Goal: Transaction & Acquisition: Purchase product/service

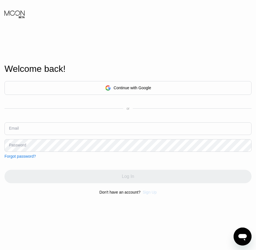
click at [153, 193] on div "Sign Up" at bounding box center [150, 192] width 14 height 4
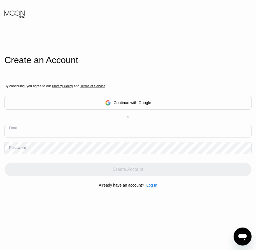
paste input "[EMAIL_ADDRESS][DOMAIN_NAME]"
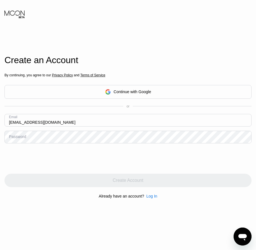
type input "[EMAIL_ADDRESS][DOMAIN_NAME]"
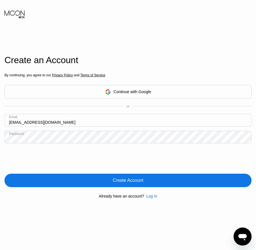
click at [128, 186] on div "Create Account" at bounding box center [127, 179] width 247 height 13
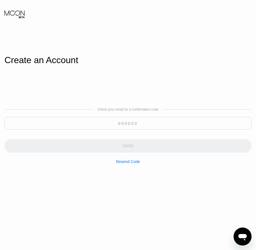
paste input "459008"
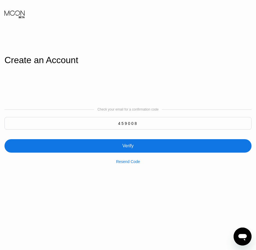
type input "459008"
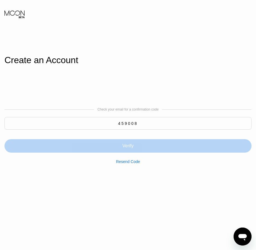
click at [127, 145] on div "Verify" at bounding box center [127, 146] width 11 height 6
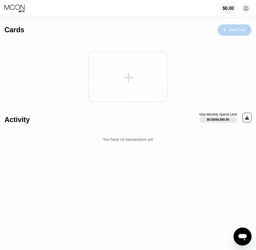
click at [244, 31] on div "New Card" at bounding box center [237, 29] width 17 height 5
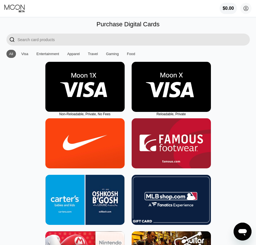
click at [176, 106] on img at bounding box center [171, 87] width 79 height 50
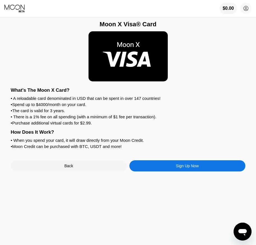
click at [184, 168] on div "Sign Up Now" at bounding box center [187, 166] width 23 height 4
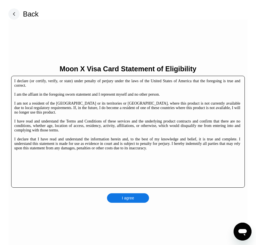
click at [136, 196] on div "I agree" at bounding box center [128, 199] width 42 height 10
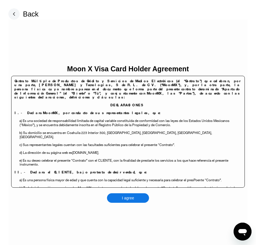
click at [137, 199] on div "I agree" at bounding box center [128, 199] width 42 height 10
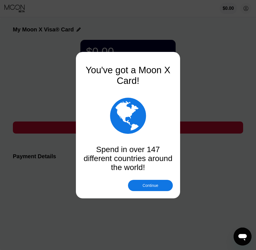
click at [151, 185] on div "Continue" at bounding box center [151, 185] width 16 height 4
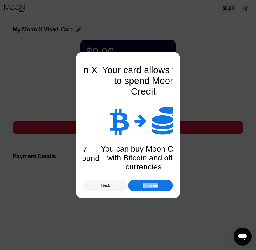
click at [151, 185] on div "Continue" at bounding box center [151, 185] width 16 height 4
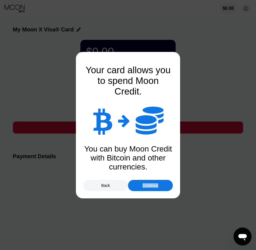
click at [151, 185] on div "Continue" at bounding box center [151, 185] width 16 height 4
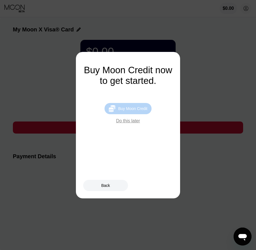
click at [145, 109] on div "Buy Moon Credit" at bounding box center [132, 108] width 29 height 4
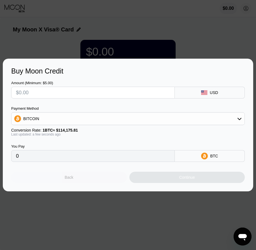
click at [84, 182] on div "Back" at bounding box center [69, 176] width 116 height 11
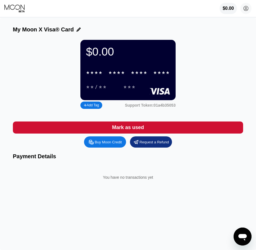
click at [245, 10] on circle at bounding box center [245, 8] width 11 height 11
